Goal: Find contact information: Find contact information

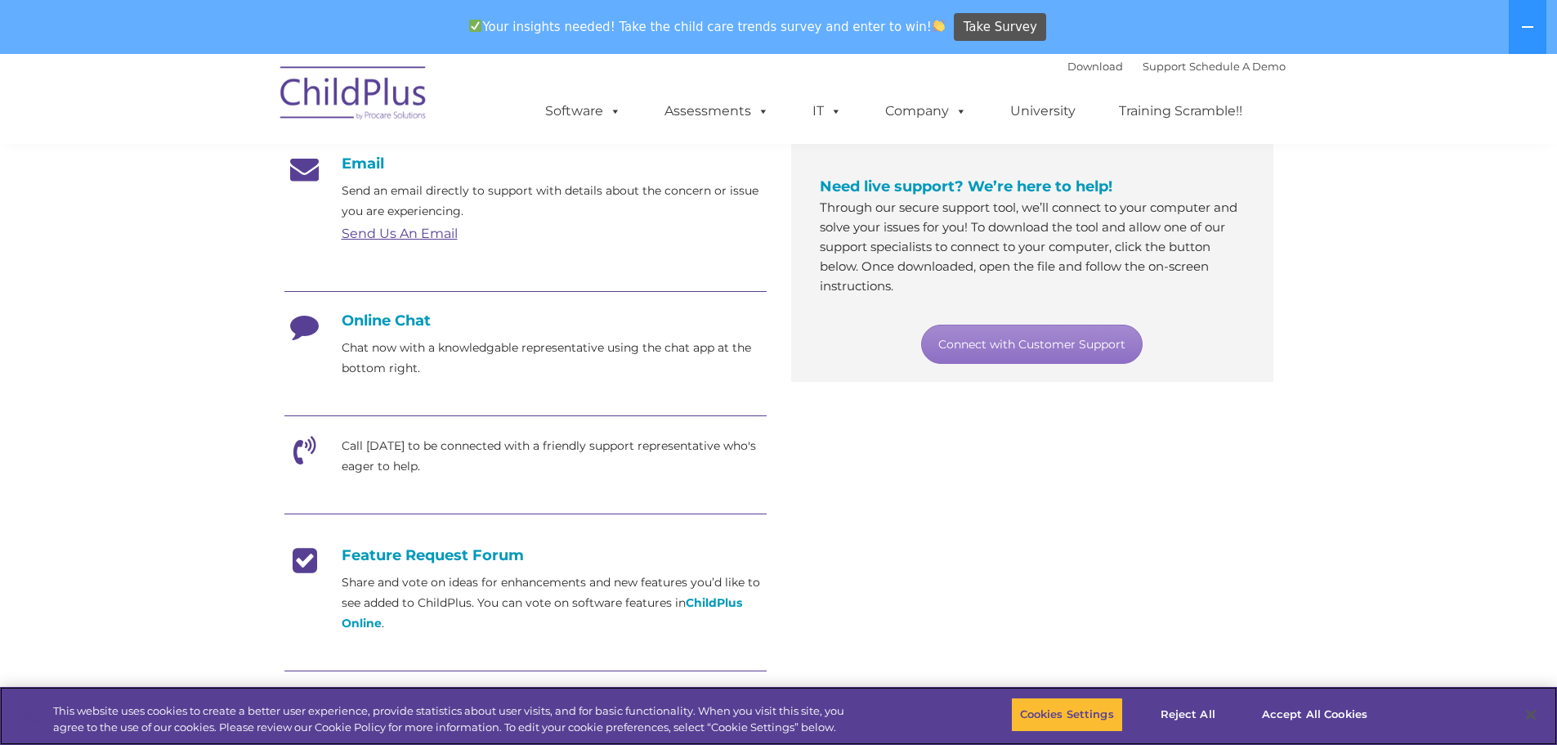
scroll to position [288, 0]
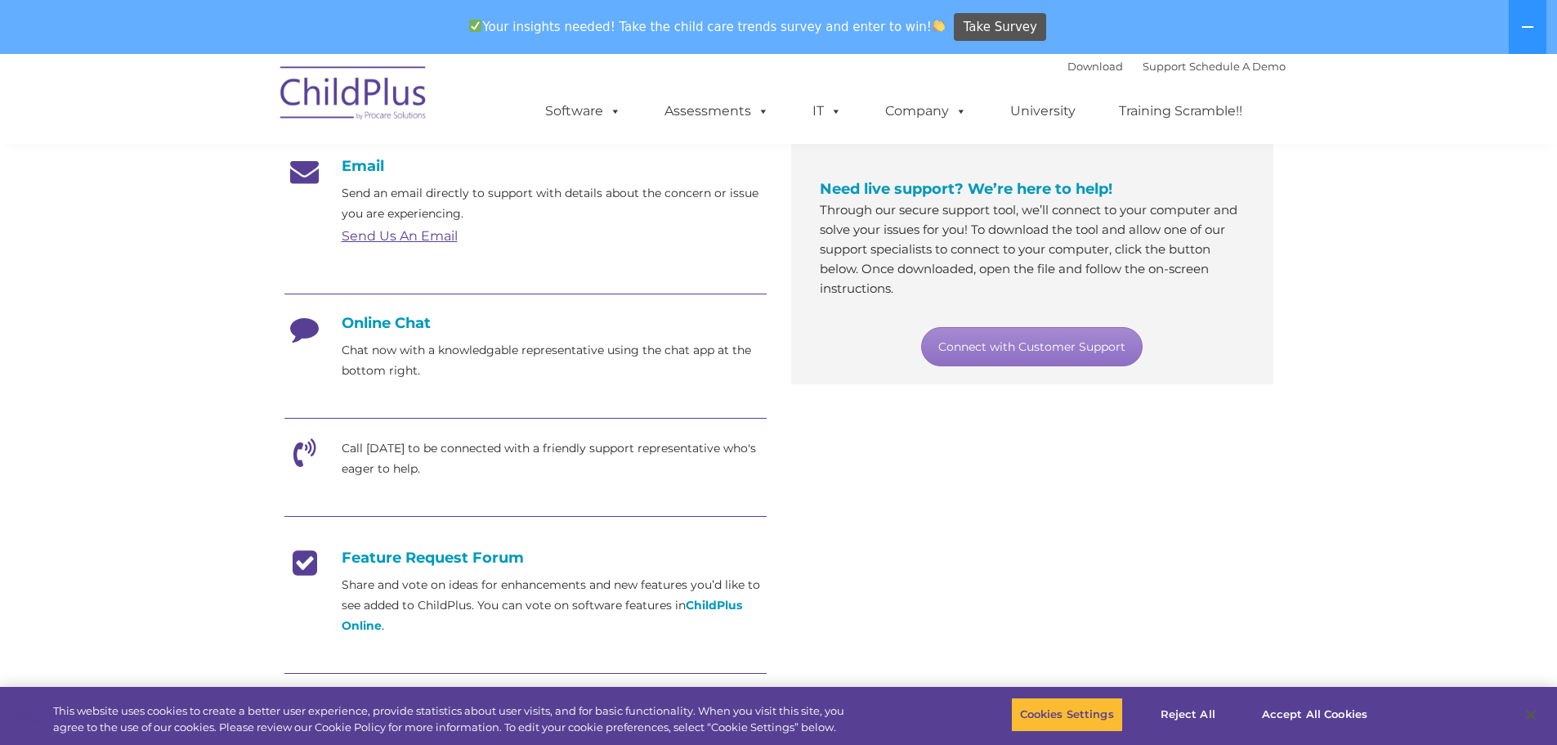
click at [386, 319] on h4 "Online Chat" at bounding box center [525, 323] width 482 height 18
click at [294, 328] on icon at bounding box center [304, 334] width 41 height 41
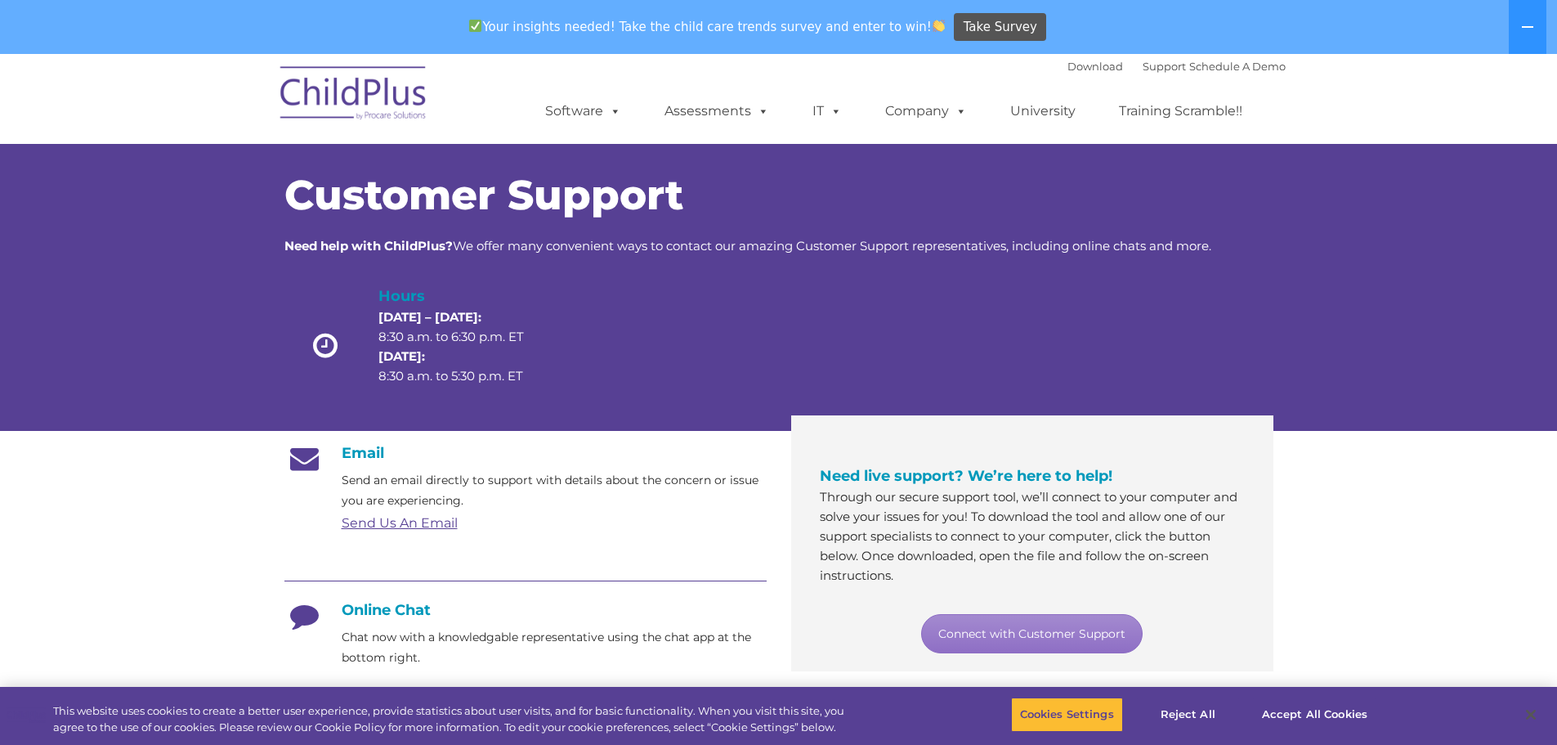
scroll to position [0, 0]
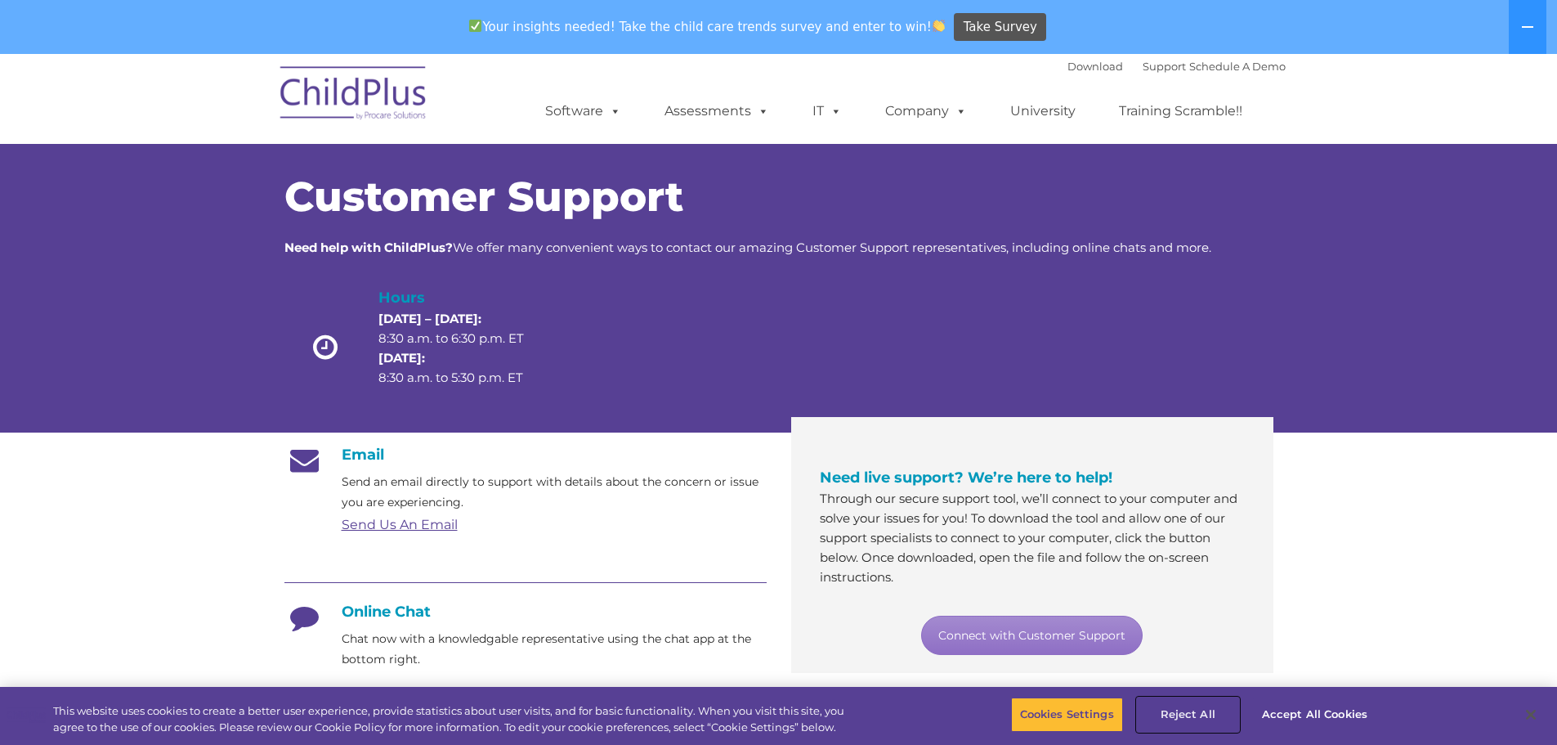
click at [1207, 718] on button "Reject All" at bounding box center [1188, 714] width 102 height 34
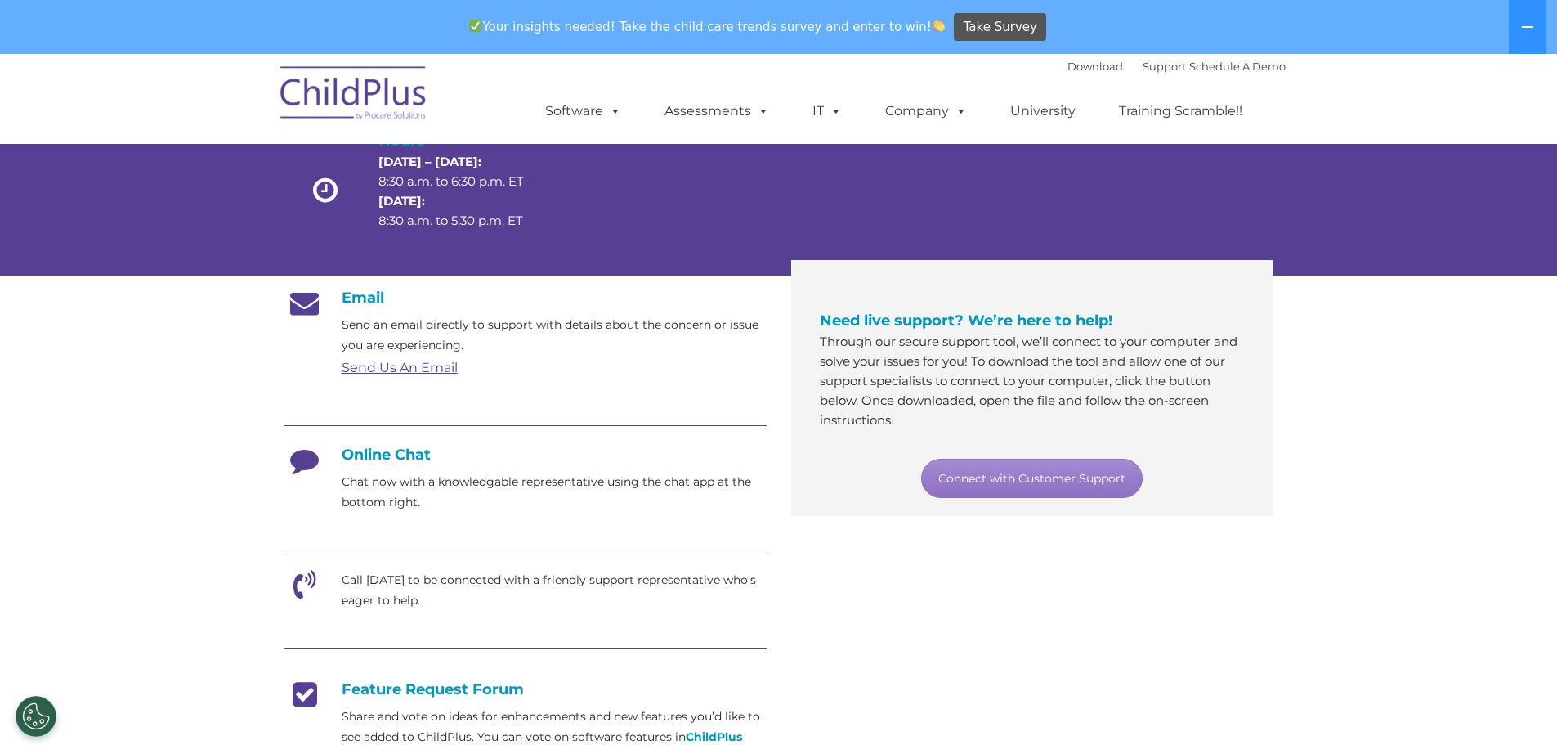
scroll to position [163, 0]
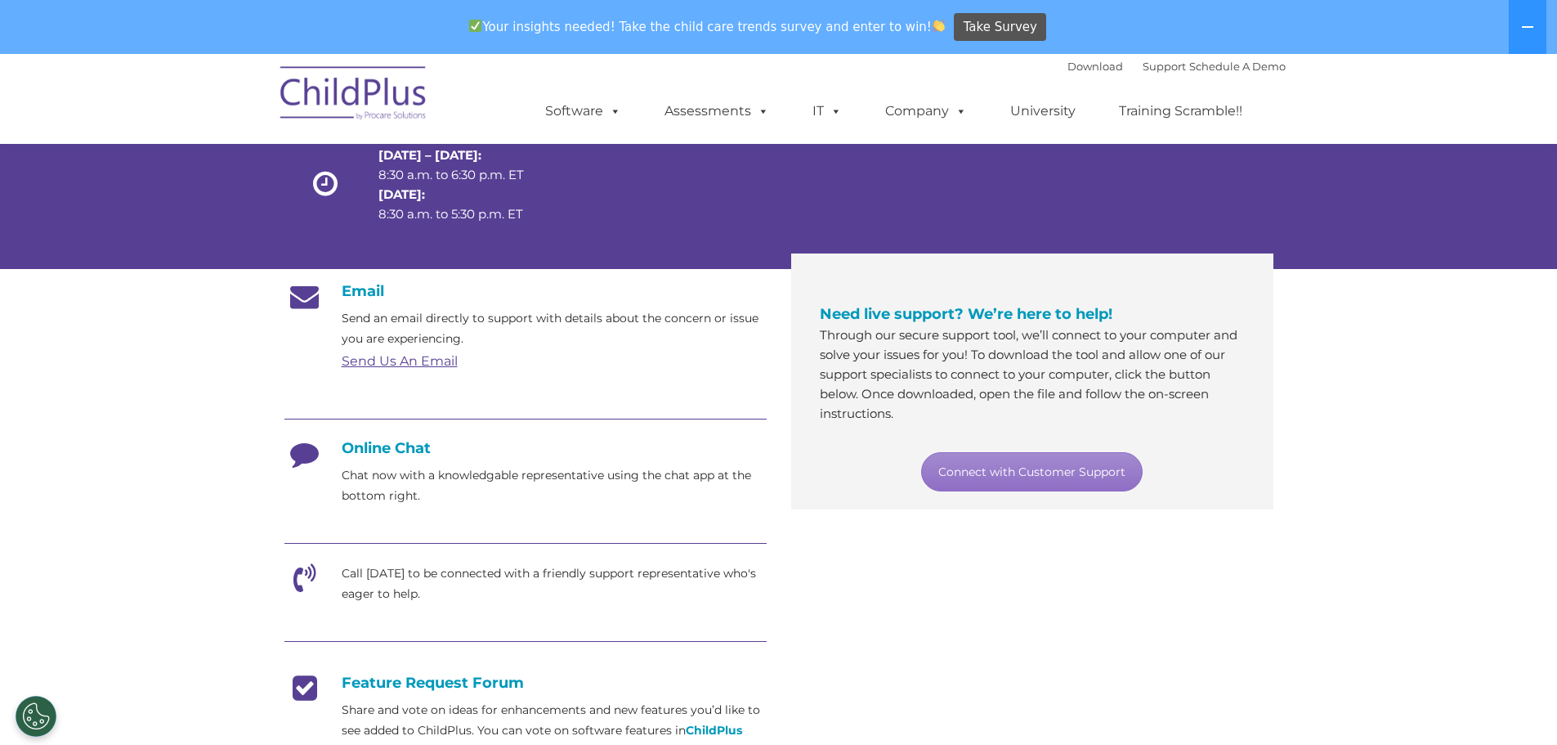
click at [378, 449] on h4 "Online Chat" at bounding box center [525, 448] width 482 height 18
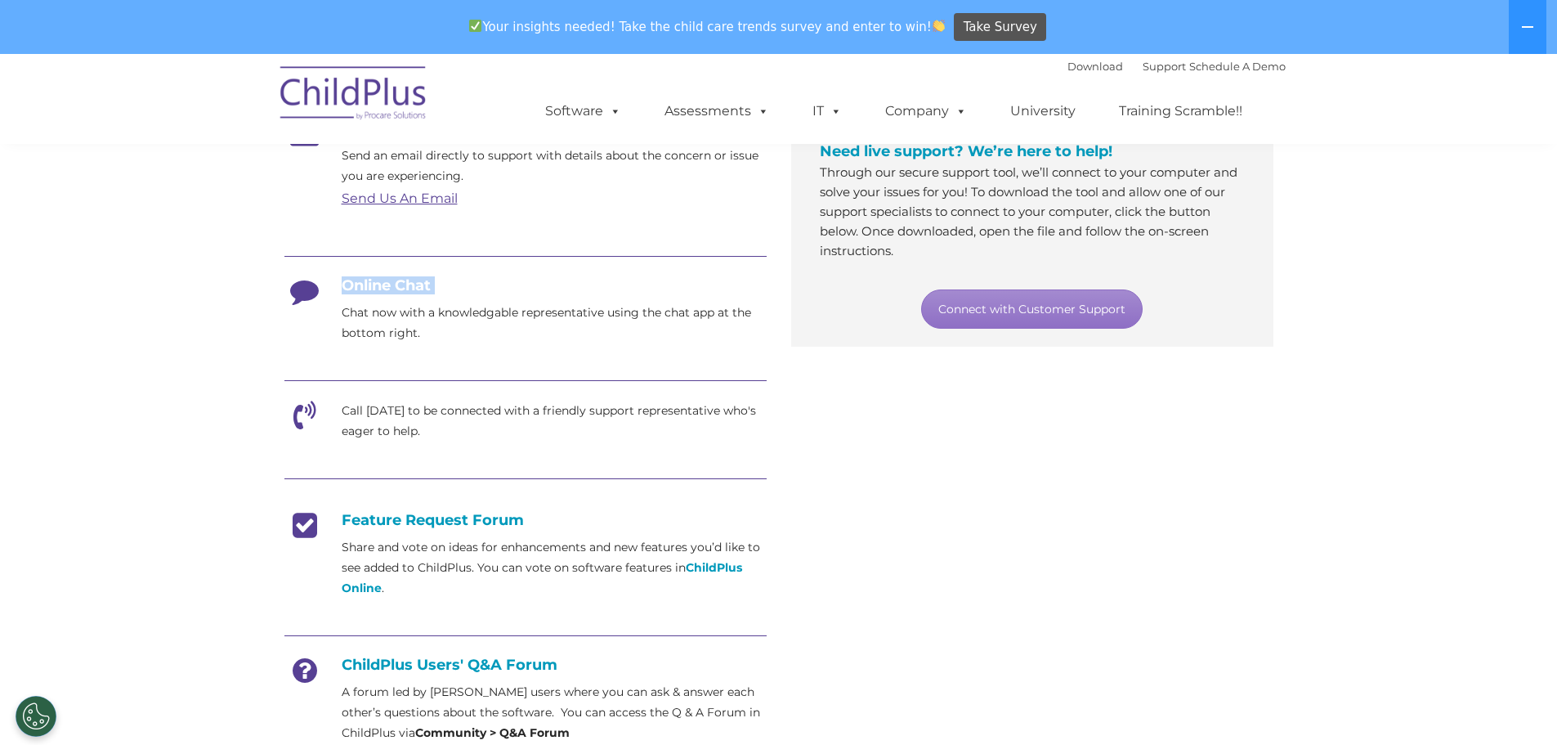
scroll to position [327, 0]
click at [450, 329] on p "Chat now with a knowledgable representative using the chat app at the bottom ri…" at bounding box center [554, 322] width 425 height 41
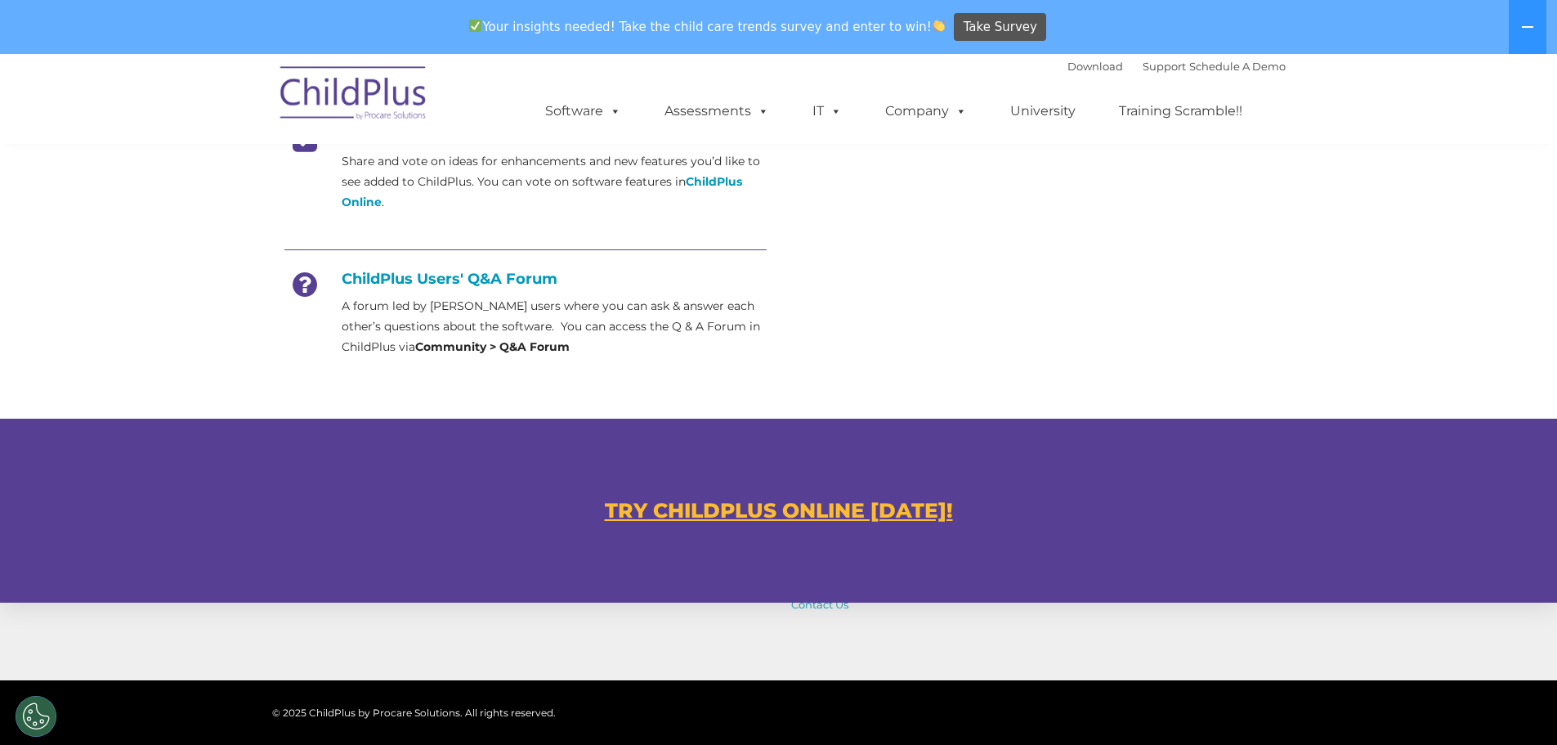
scroll to position [919, 0]
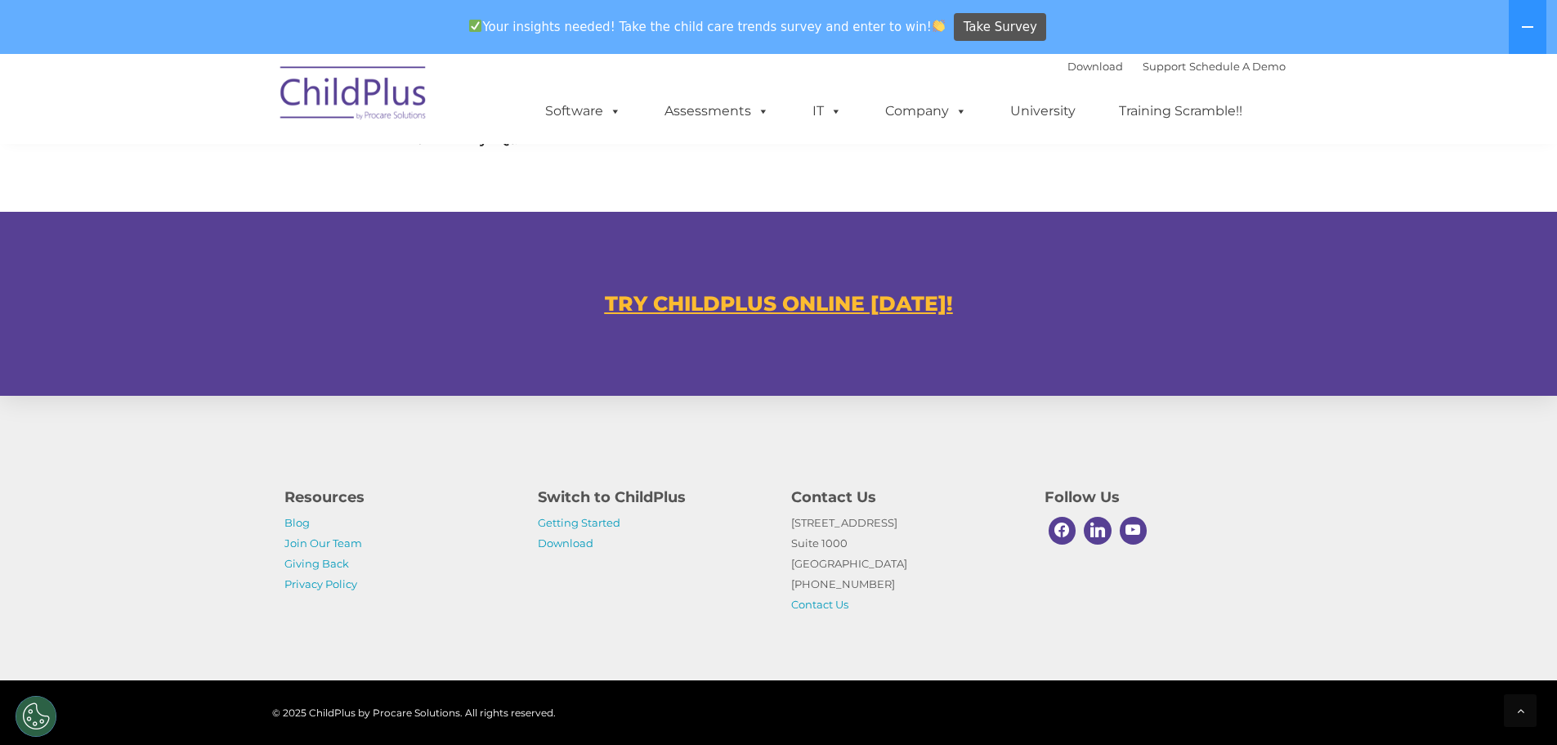
click at [795, 297] on u "TRY CHILDPLUS ONLINE [DATE]!" at bounding box center [779, 303] width 348 height 25
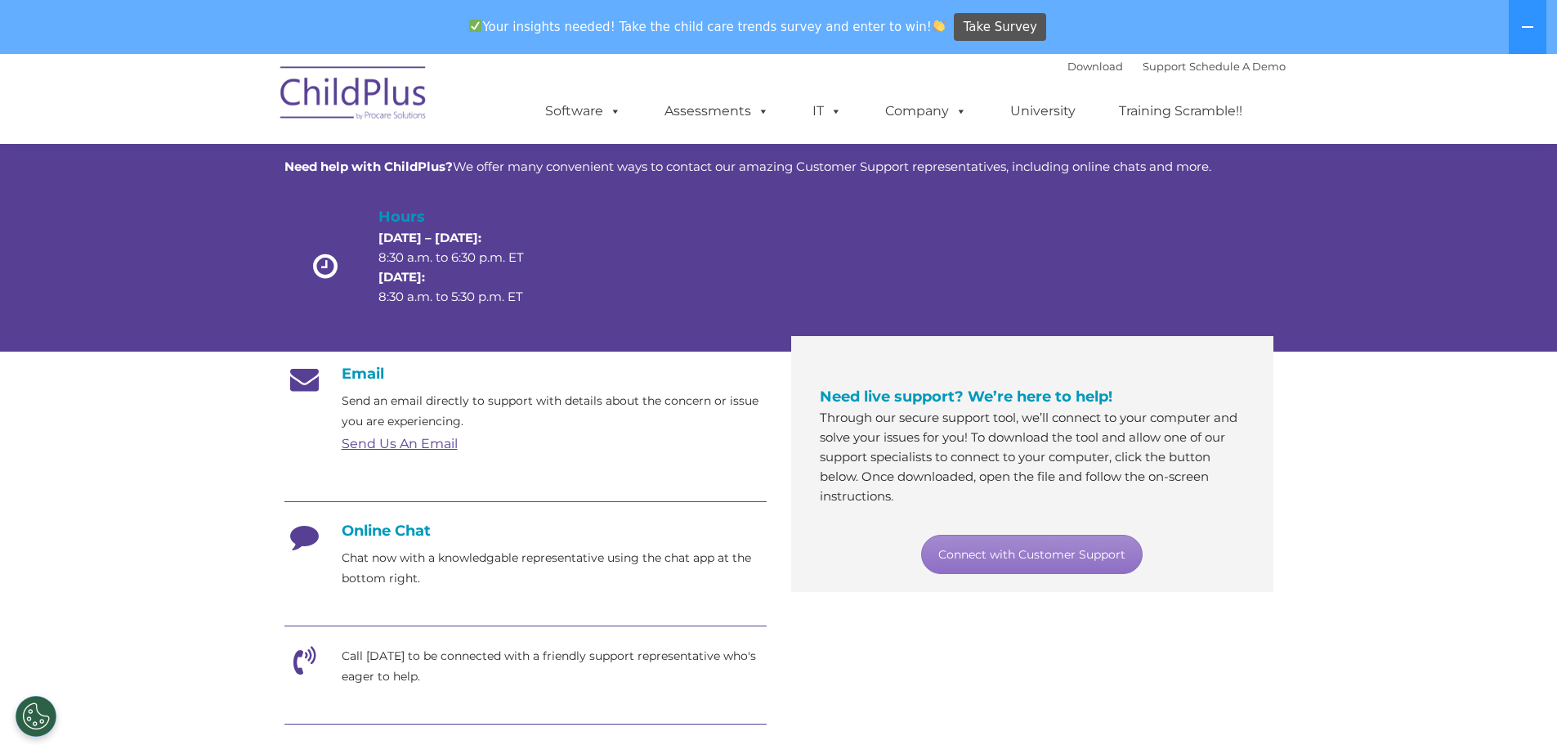
scroll to position [82, 0]
click at [423, 438] on link "Send Us An Email" at bounding box center [400, 443] width 116 height 16
